Goal: Task Accomplishment & Management: Manage account settings

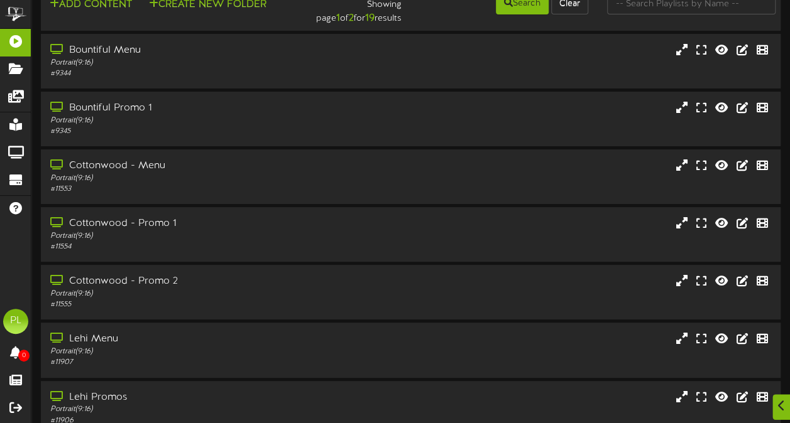
scroll to position [101, 0]
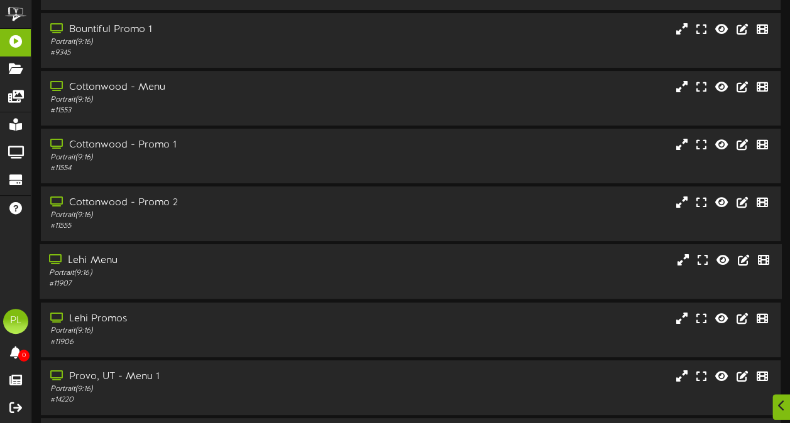
click at [133, 268] on div "Lehi Menu" at bounding box center [194, 261] width 290 height 14
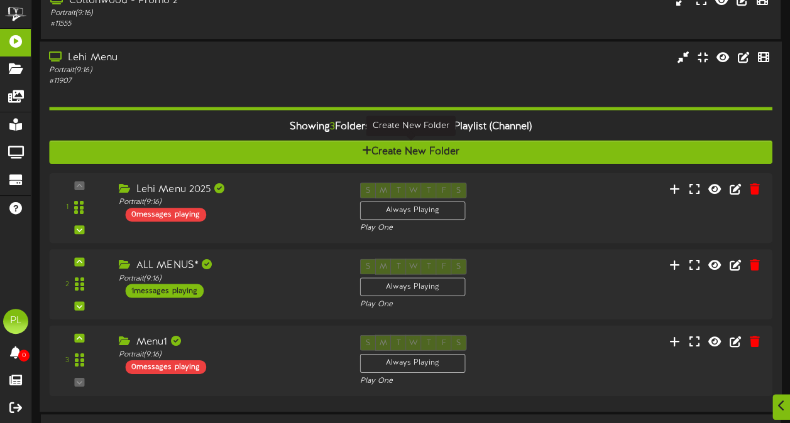
scroll to position [304, 0]
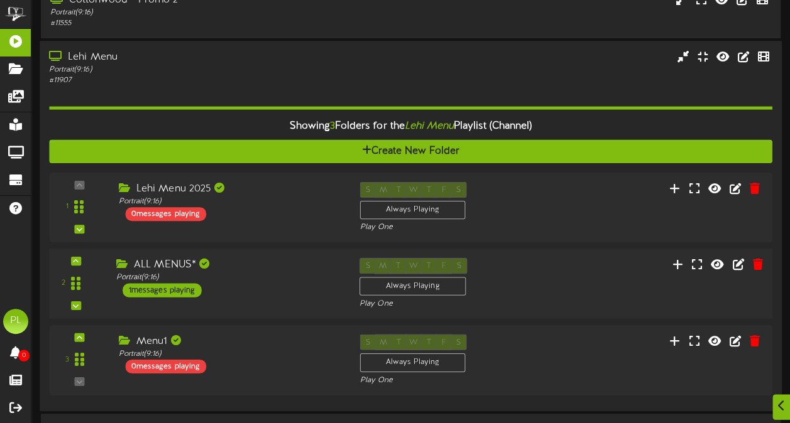
click at [170, 293] on div "1 messages playing" at bounding box center [161, 291] width 79 height 14
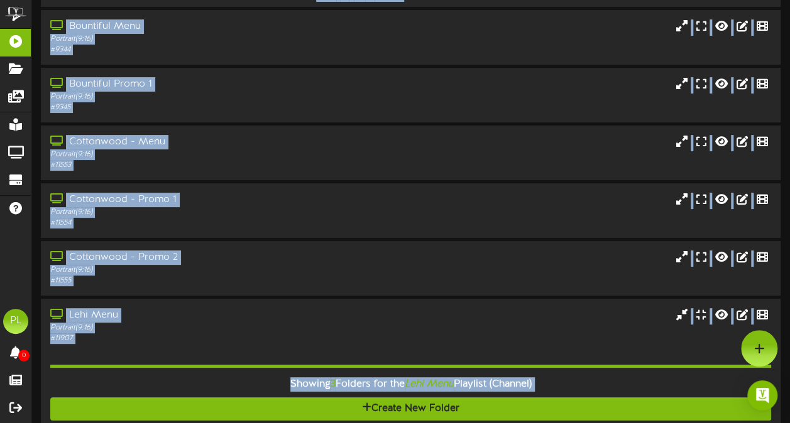
scroll to position [0, 0]
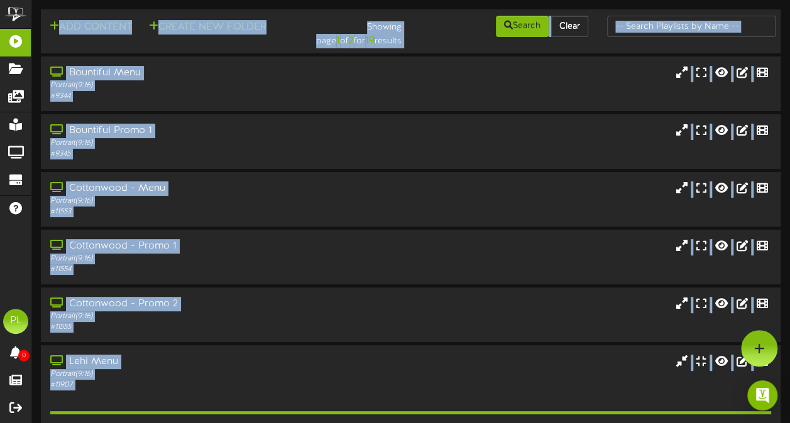
drag, startPoint x: 447, startPoint y: 173, endPoint x: 448, endPoint y: -40, distance: 213.6
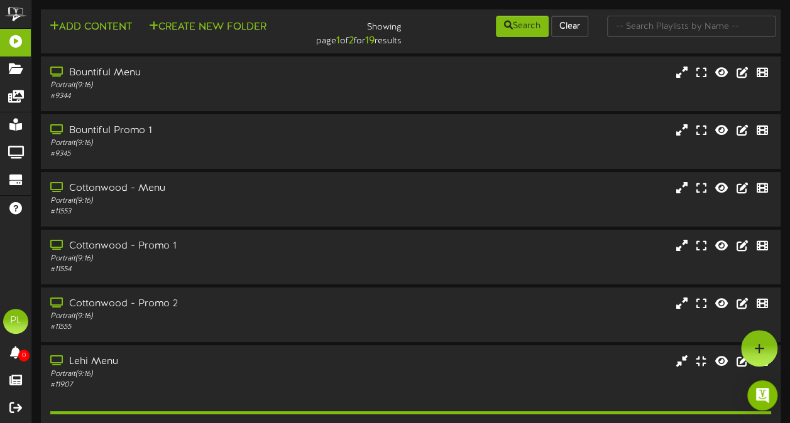
click at [290, 32] on div "Showing page 1 of 2 for 19 results" at bounding box center [348, 31] width 125 height 34
drag, startPoint x: 304, startPoint y: 26, endPoint x: 408, endPoint y: 43, distance: 105.1
click at [408, 43] on div "Showing page 1 of 2 for 19 results" at bounding box center [348, 31] width 125 height 34
click at [282, 43] on div "Add Content Create New Folder Showing page 1 of 2 for 19 results Search Clear" at bounding box center [410, 31] width 748 height 34
drag, startPoint x: 304, startPoint y: 27, endPoint x: 402, endPoint y: 32, distance: 98.1
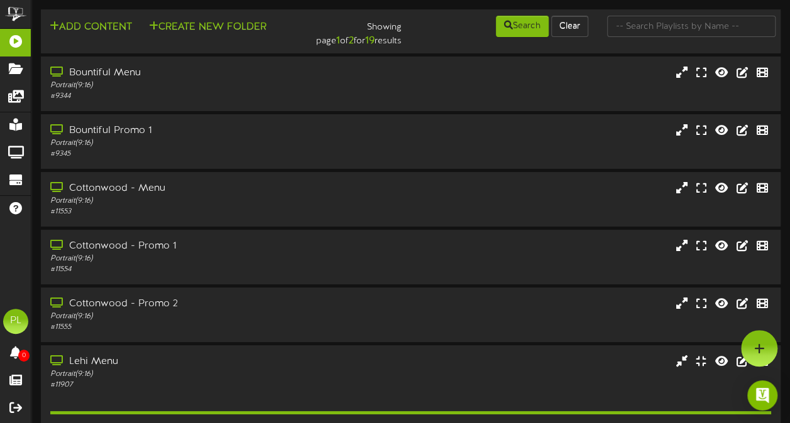
click at [402, 32] on div "Showing page 1 of 2 for 19 results" at bounding box center [348, 31] width 125 height 34
drag, startPoint x: 402, startPoint y: 32, endPoint x: 455, endPoint y: 18, distance: 55.3
click at [455, 18] on div "Add Content Create New Folder Showing page 1 of 2 for 19 results Search Clear" at bounding box center [410, 31] width 748 height 34
